Goal: Task Accomplishment & Management: Complete application form

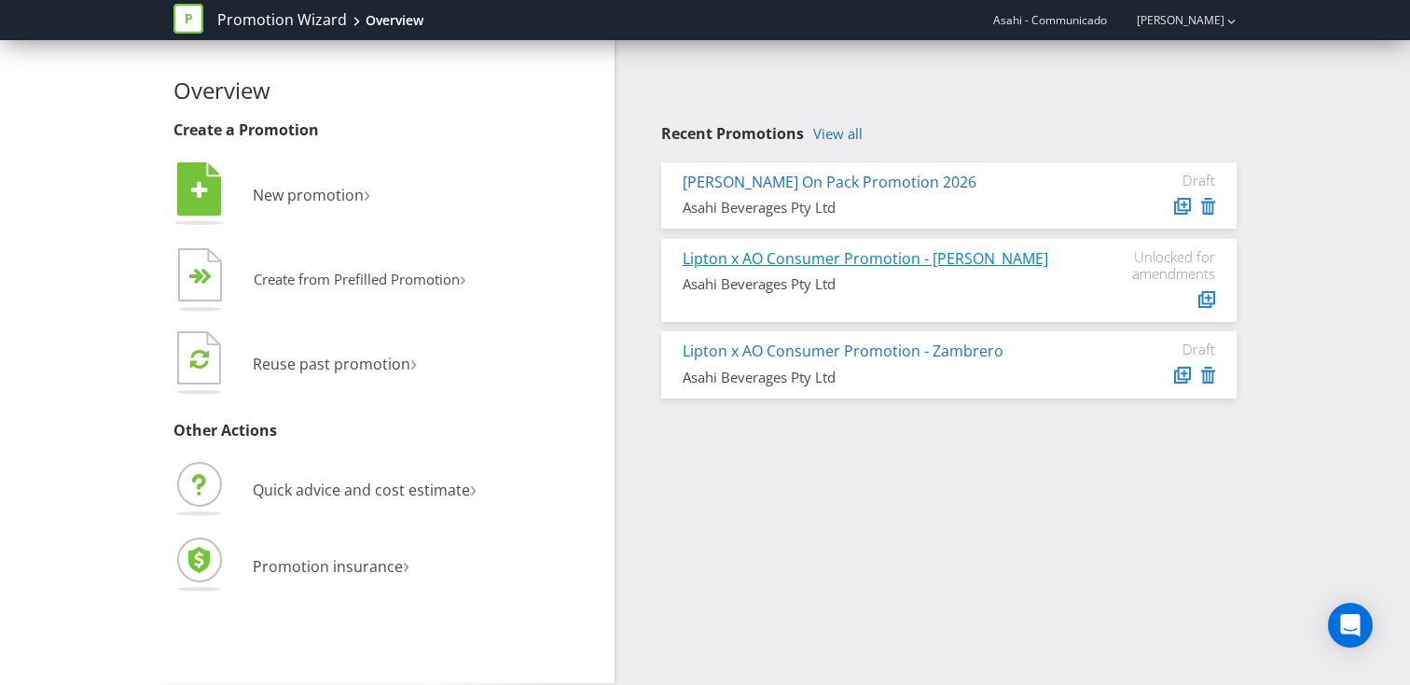
click at [824, 257] on link "Lipton x AO Consumer Promotion - [PERSON_NAME]" at bounding box center [866, 258] width 366 height 21
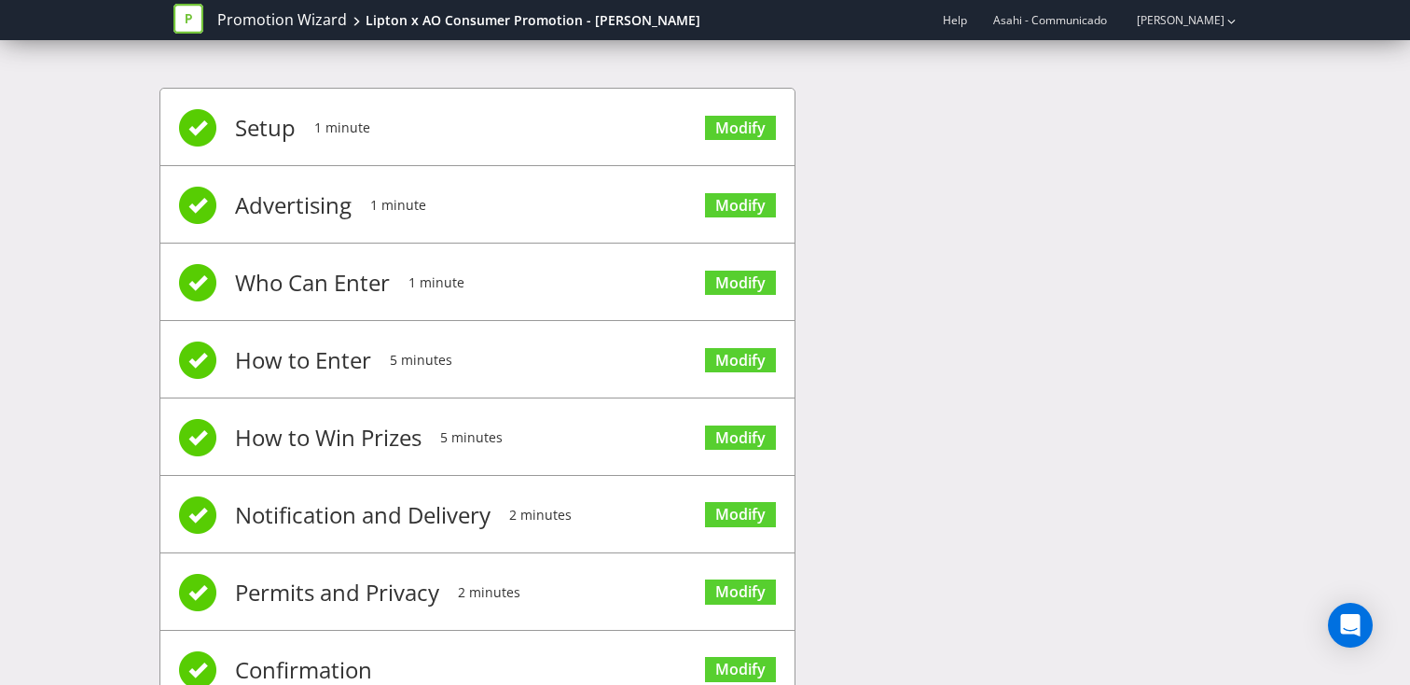
scroll to position [67, 0]
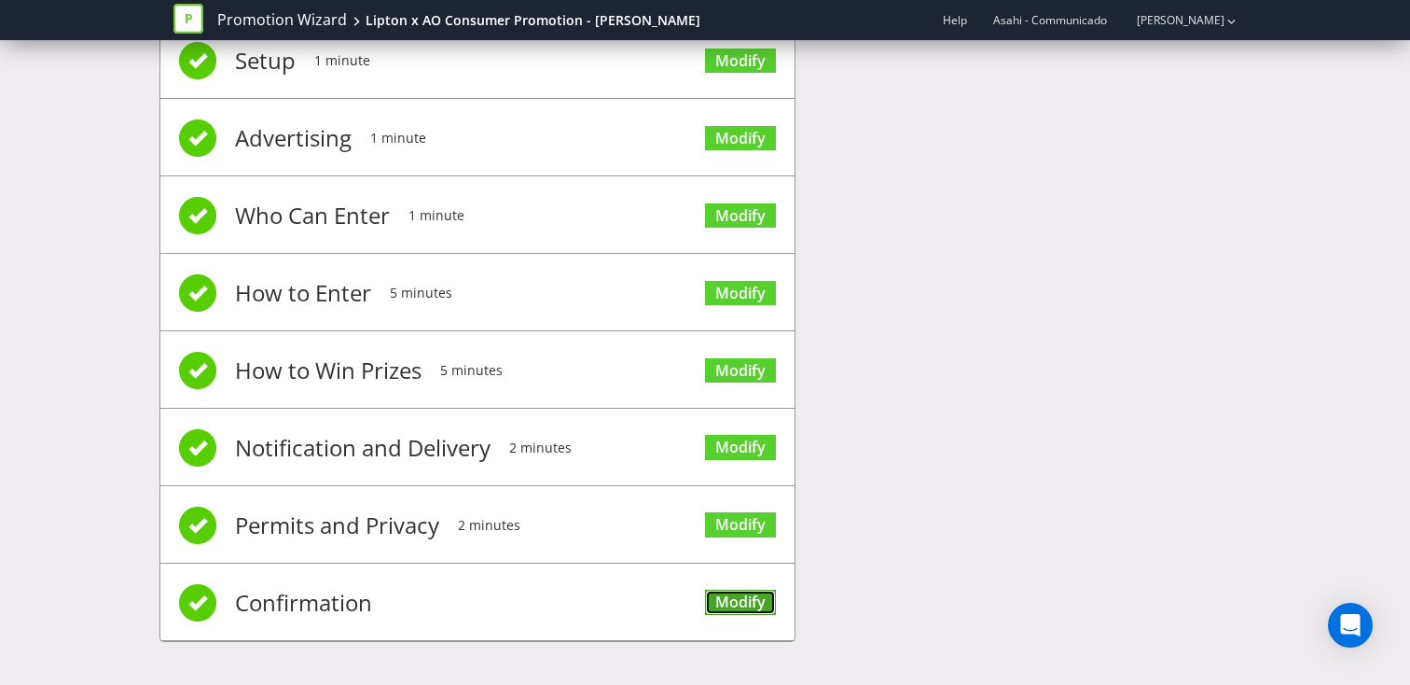
click at [741, 603] on link "Modify" at bounding box center [740, 601] width 71 height 25
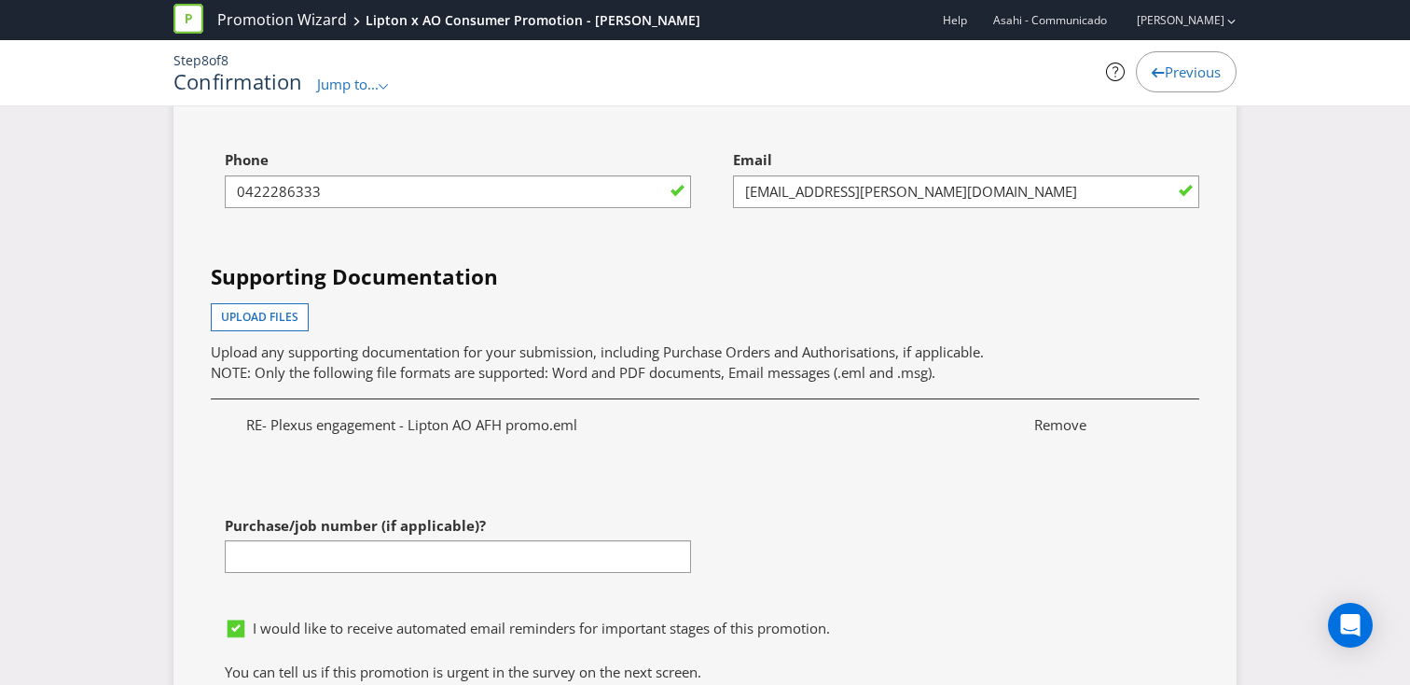
scroll to position [7121, 0]
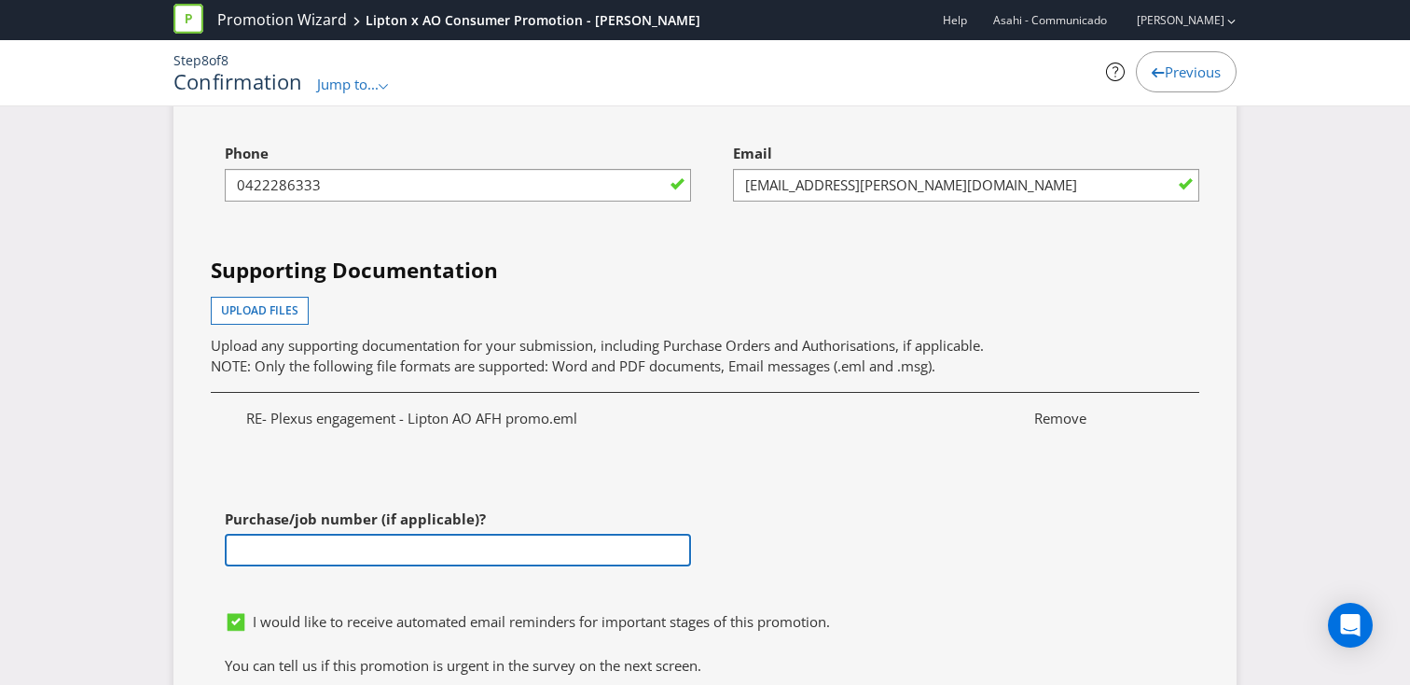
click at [445, 534] on input "text" at bounding box center [458, 550] width 466 height 33
paste input "4501777451"
type input "4501777451"
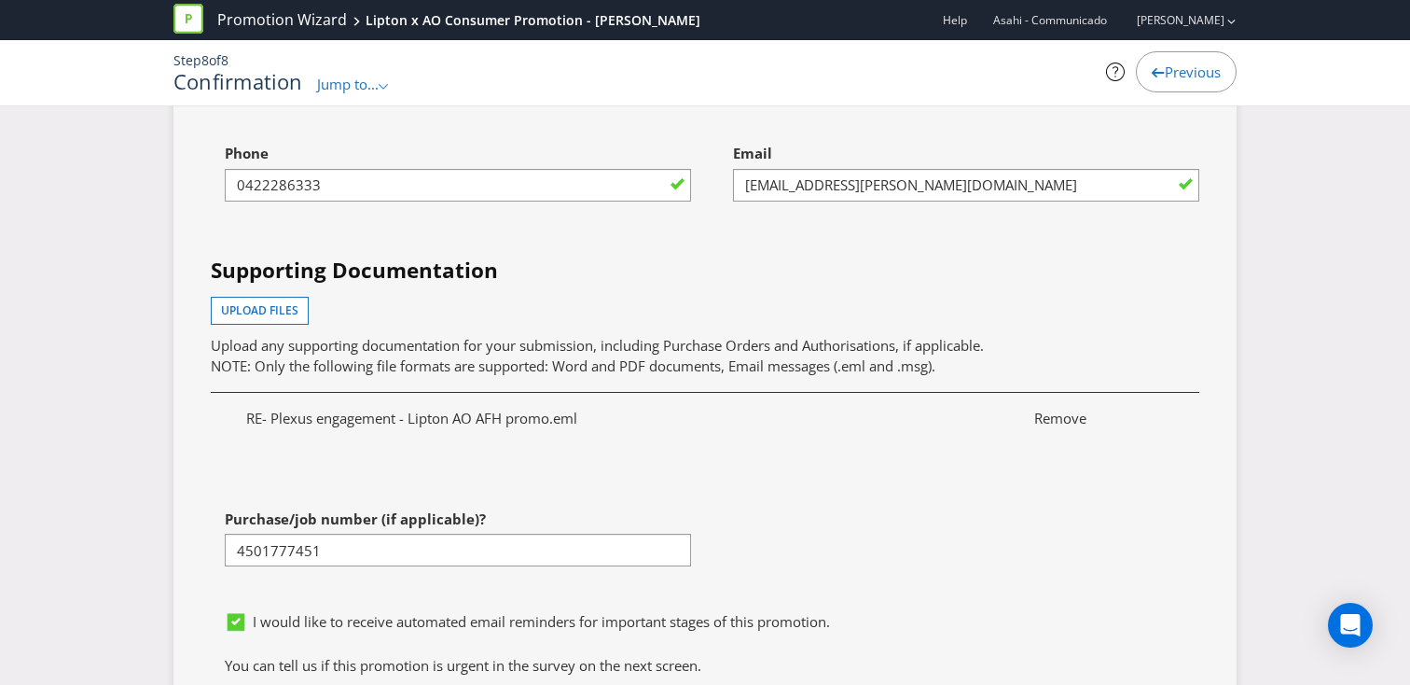
click at [744, 424] on div "RE- Plexus engagement - Lipton AO AFH promo.eml Remove" at bounding box center [705, 429] width 1017 height 86
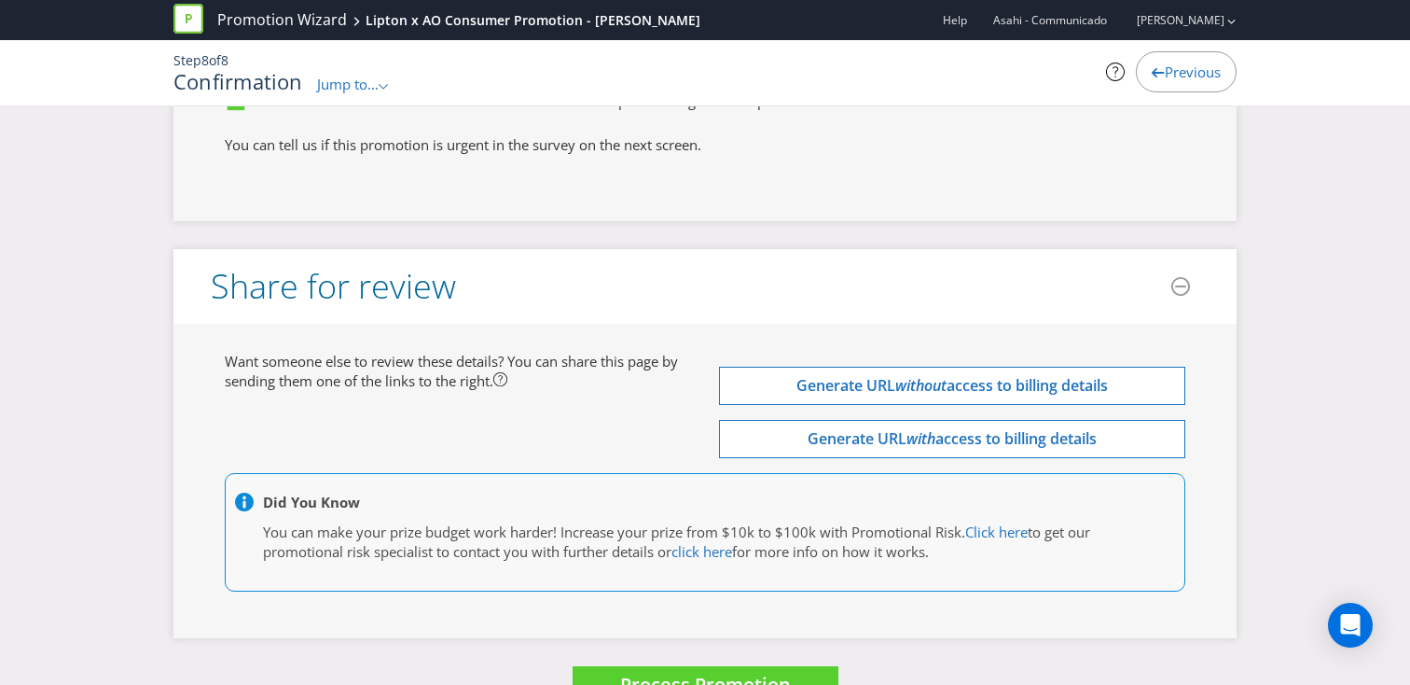
scroll to position [7670, 0]
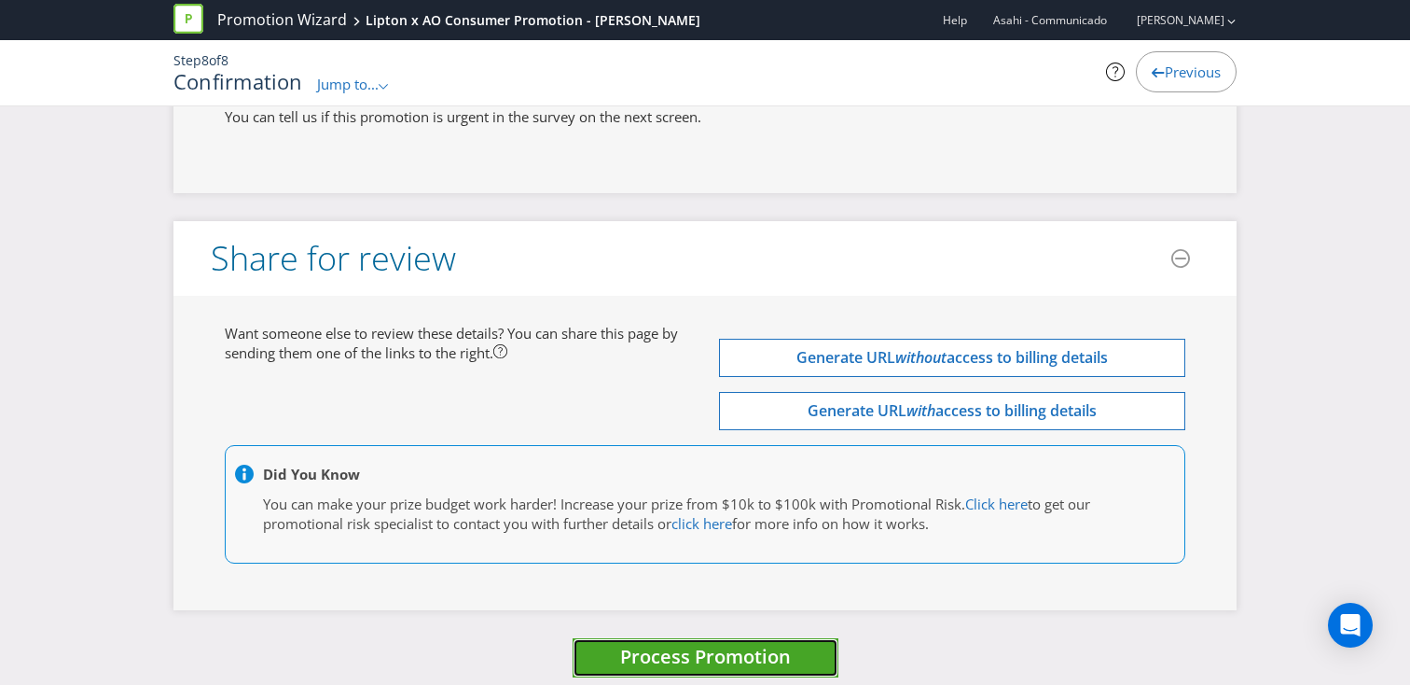
click at [681, 644] on span "Process Promotion" at bounding box center [705, 656] width 171 height 25
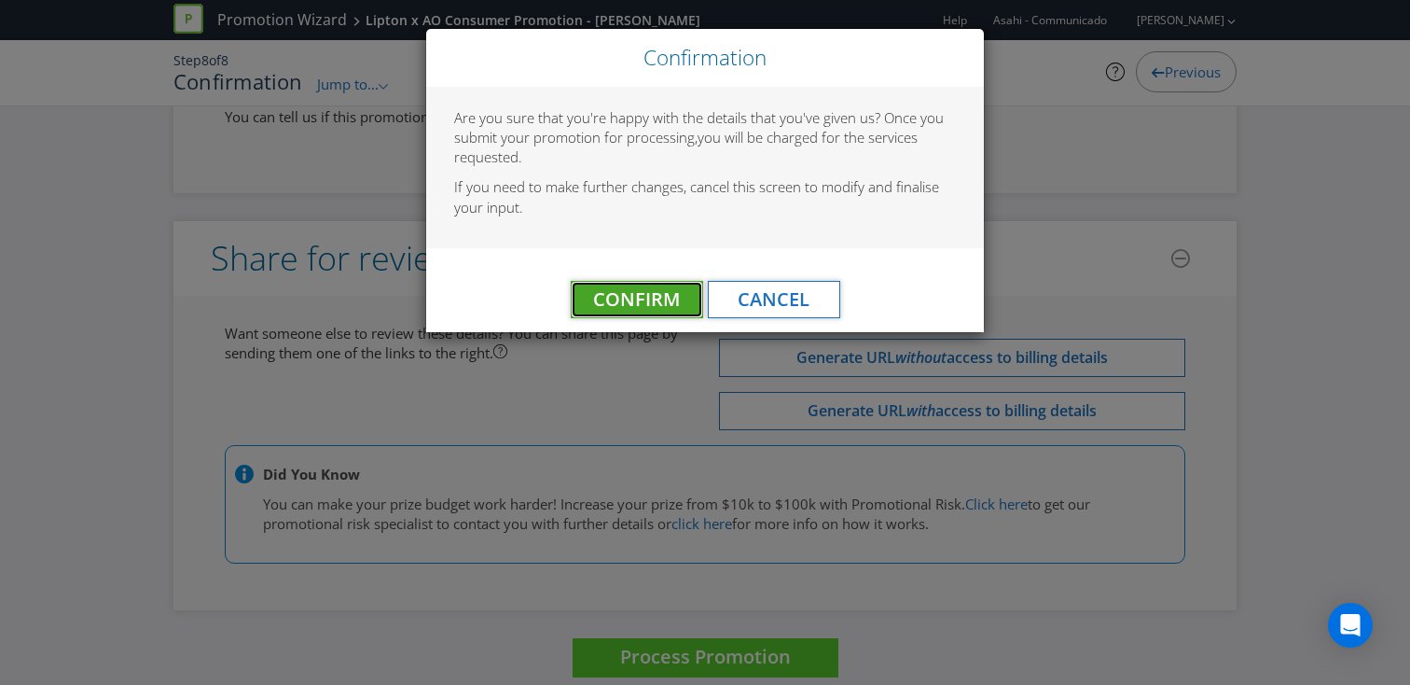
click at [626, 295] on span "Confirm" at bounding box center [636, 298] width 87 height 25
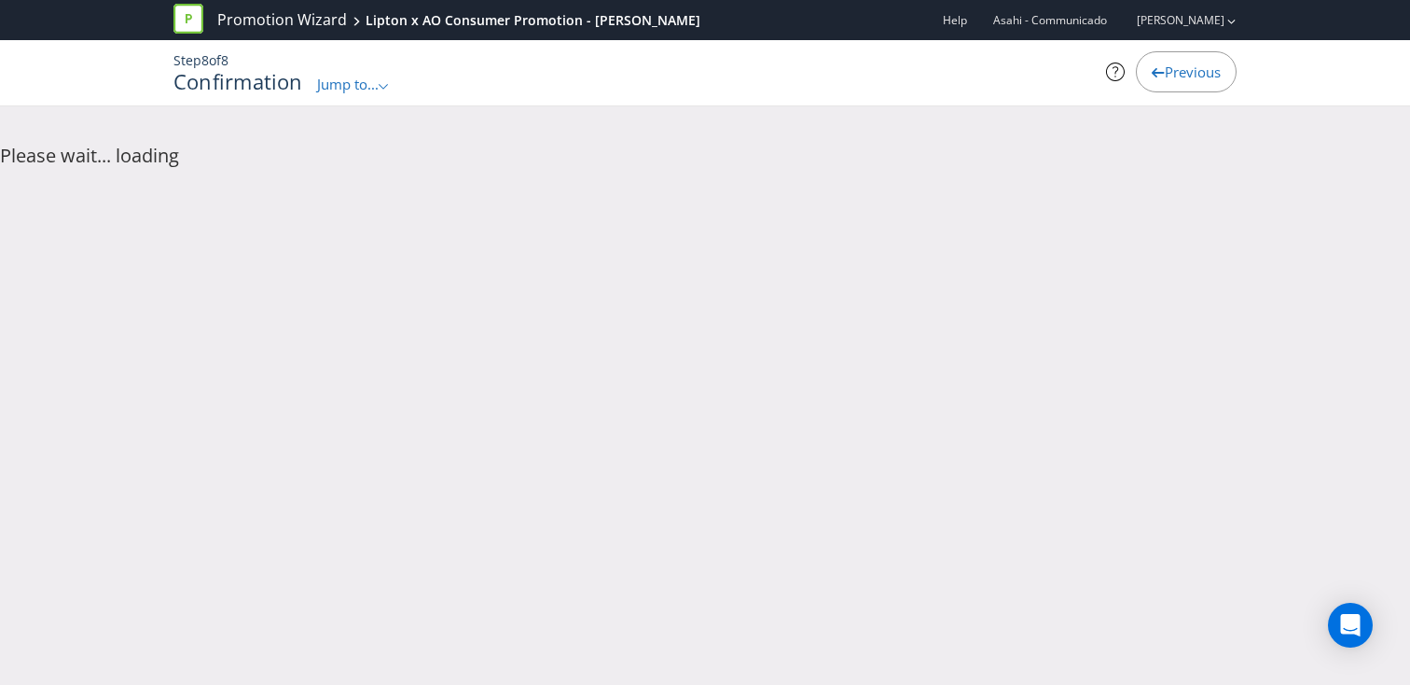
scroll to position [0, 0]
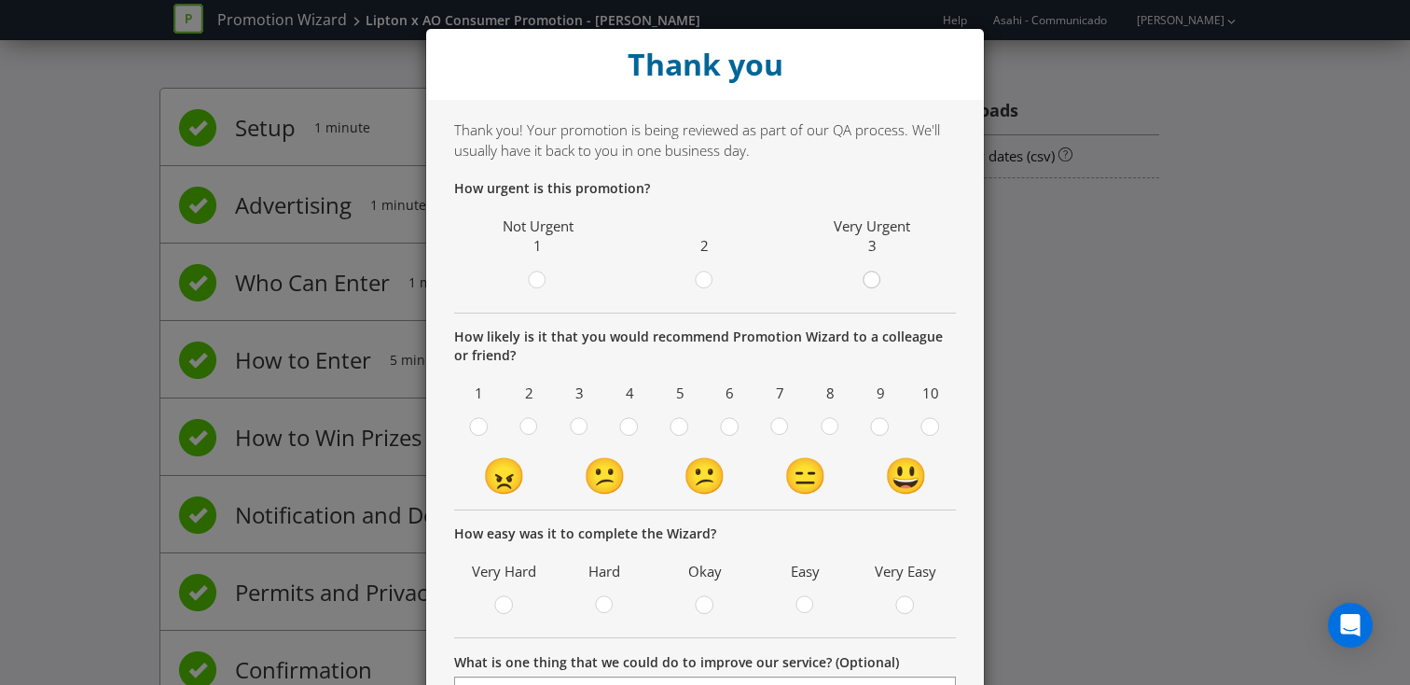
click at [871, 274] on div at bounding box center [871, 274] width 9 height 9
click at [0, 0] on input "radio" at bounding box center [0, 0] width 0 height 0
click at [708, 276] on div at bounding box center [704, 274] width 9 height 9
click at [0, 0] on input "radio" at bounding box center [0, 0] width 0 height 0
click at [708, 276] on icon at bounding box center [704, 279] width 9 height 7
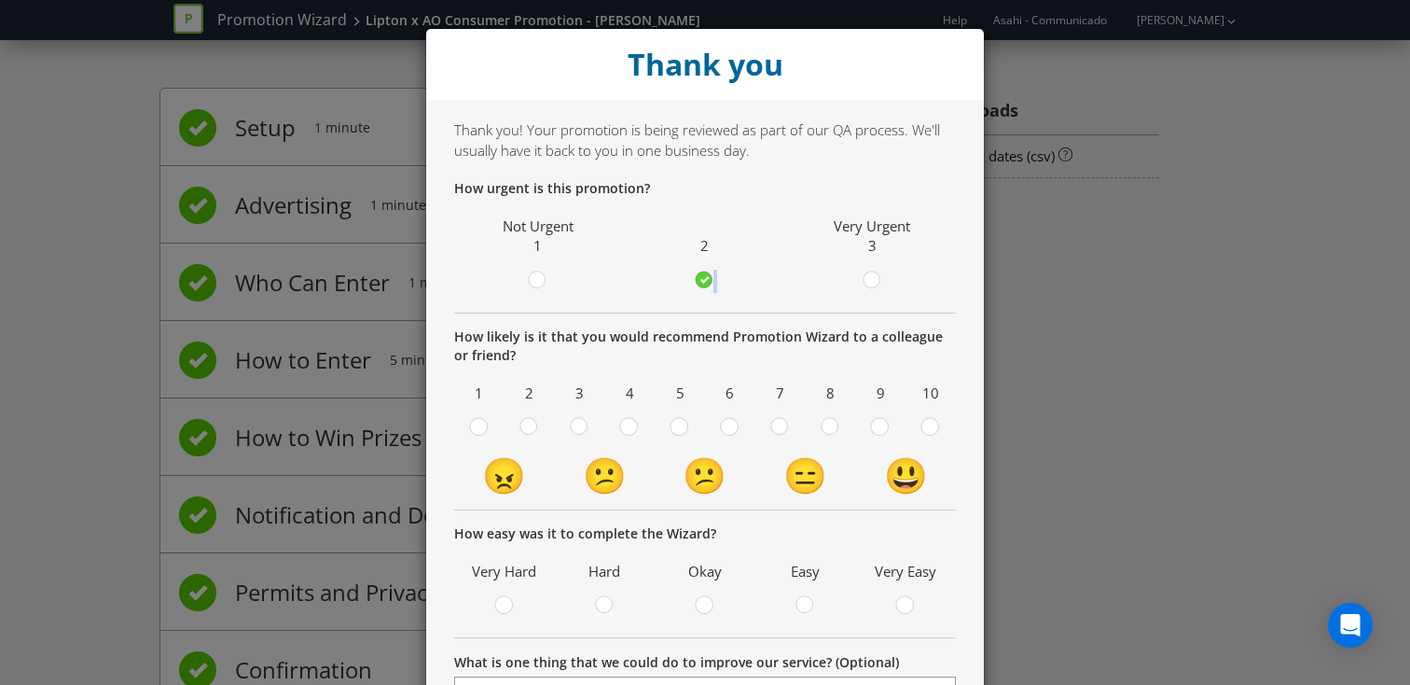
click at [0, 0] on input "radio" at bounding box center [0, 0] width 0 height 0
click at [934, 421] on div at bounding box center [930, 420] width 9 height 9
click at [0, 0] on input "radio" at bounding box center [0, 0] width 0 height 0
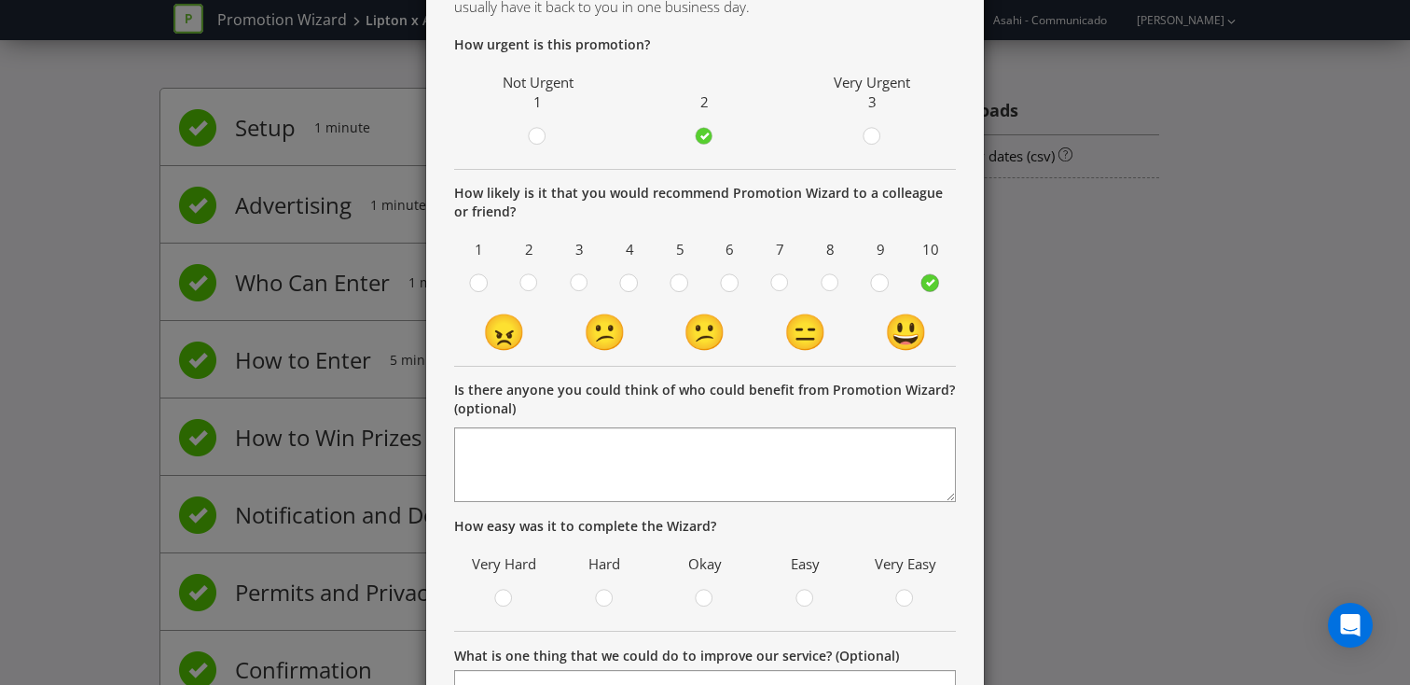
scroll to position [150, 0]
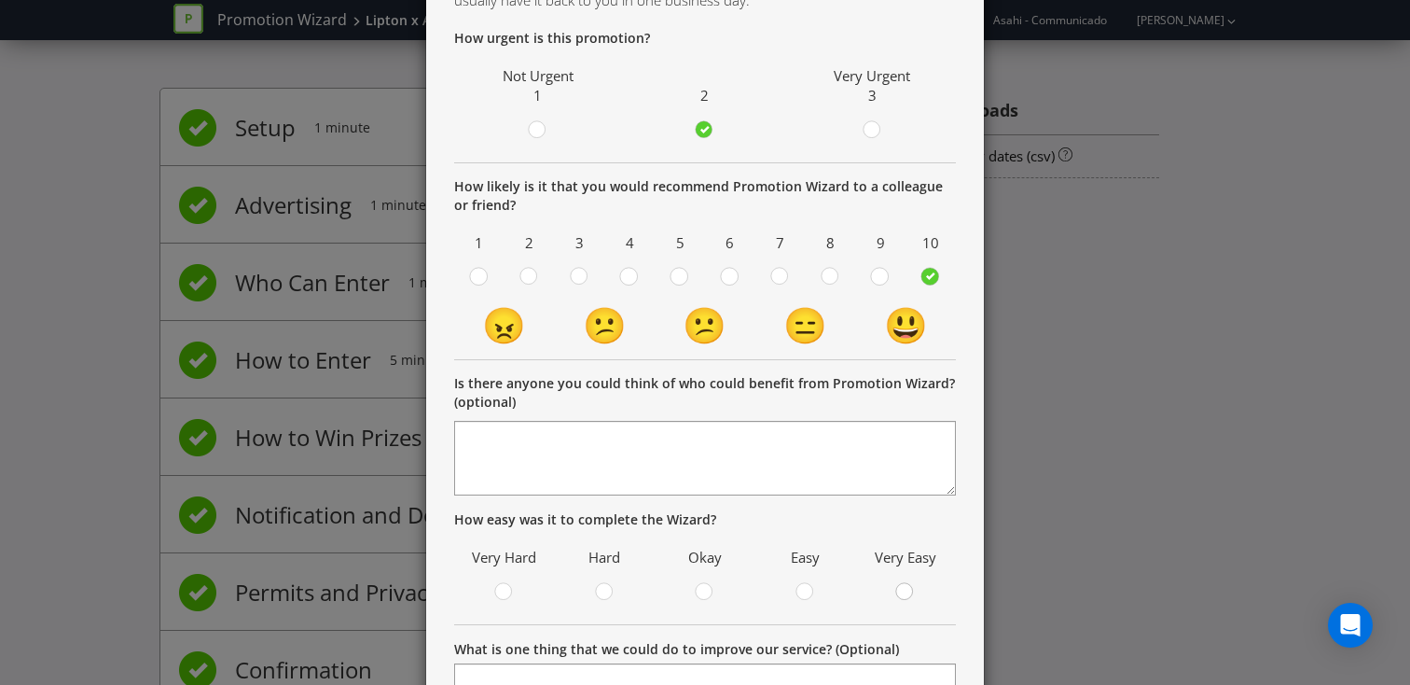
click at [913, 586] on icon at bounding box center [904, 591] width 19 height 19
click at [0, 0] on input "radio" at bounding box center [0, 0] width 0 height 0
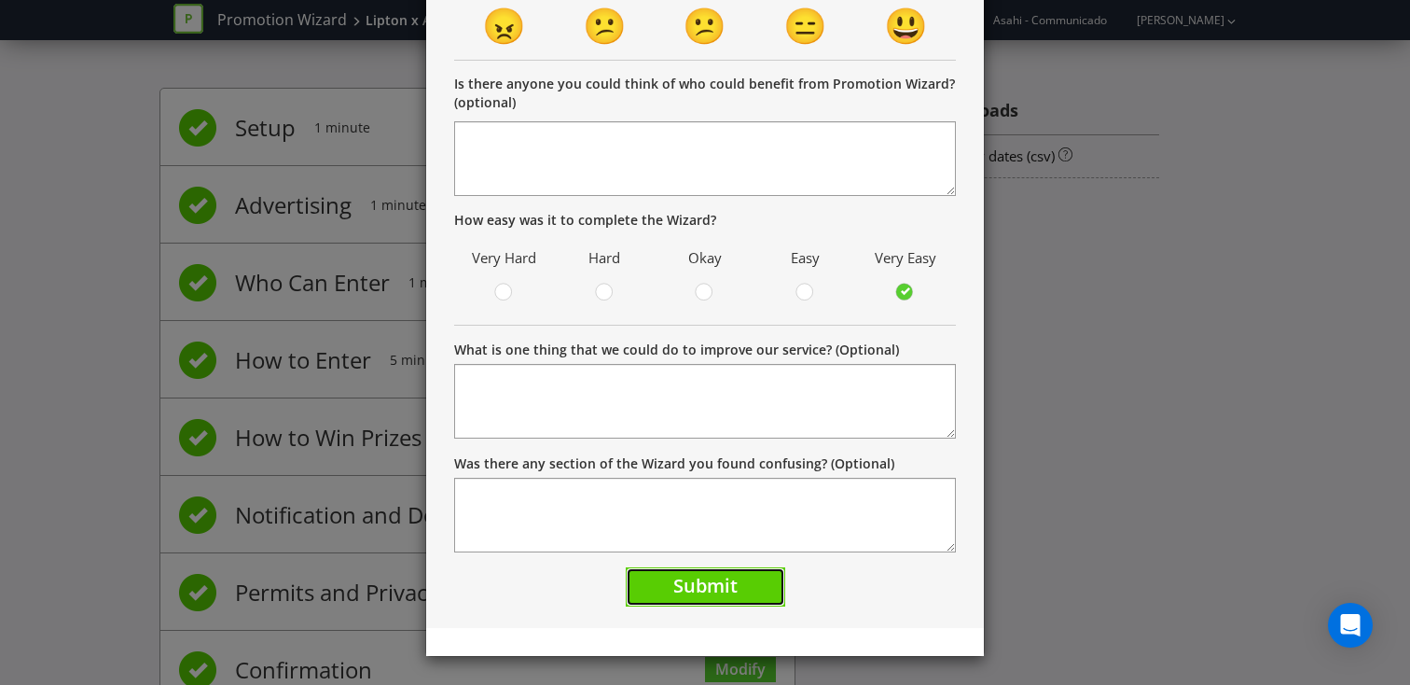
click at [709, 579] on span "Submit" at bounding box center [705, 585] width 64 height 25
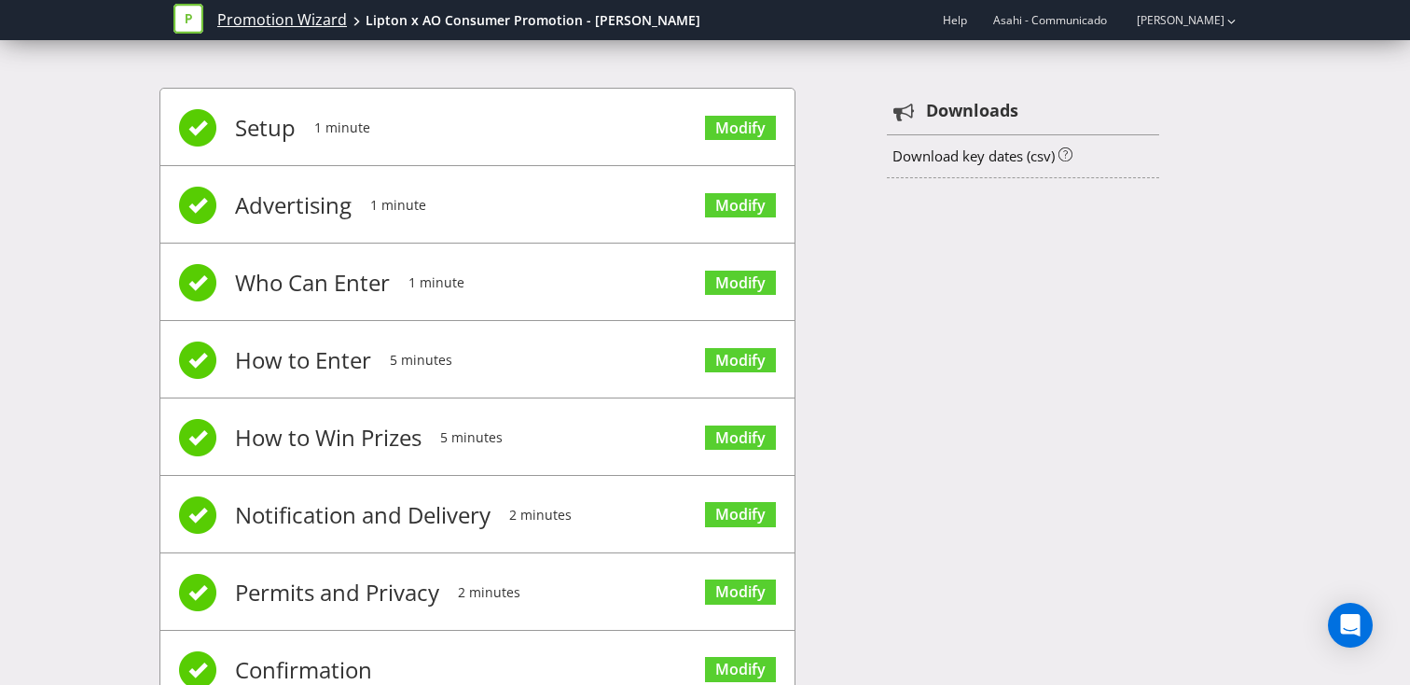
click at [271, 20] on link "Promotion Wizard" at bounding box center [282, 19] width 130 height 21
